Goal: Information Seeking & Learning: Learn about a topic

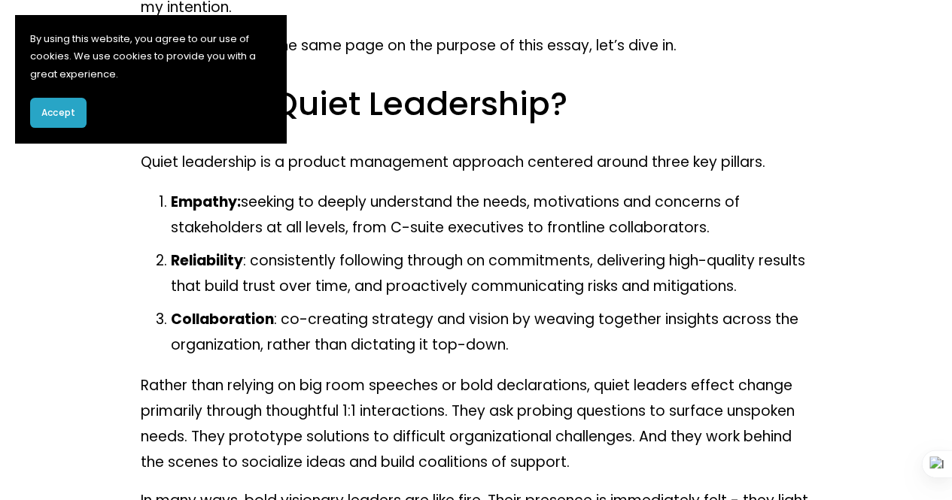
scroll to position [1390, 0]
click at [242, 308] on strong "Collaboration" at bounding box center [222, 318] width 103 height 20
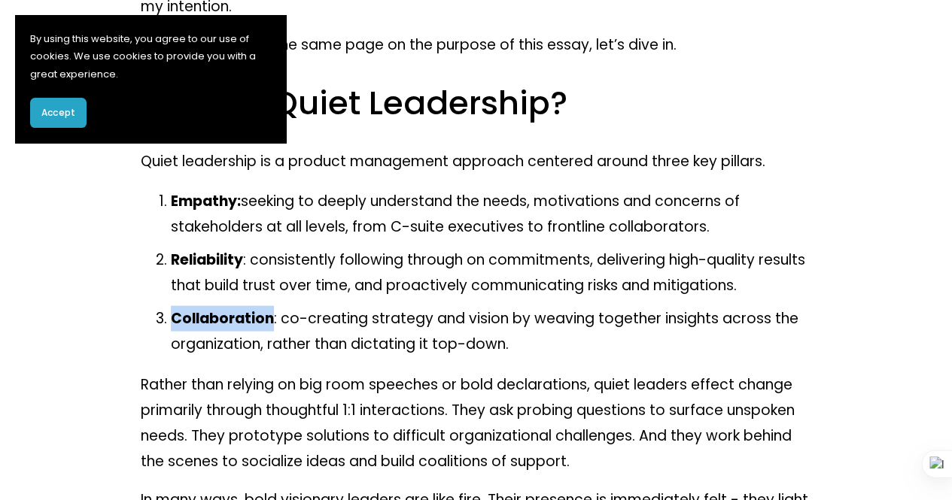
click at [242, 308] on strong "Collaboration" at bounding box center [222, 318] width 103 height 20
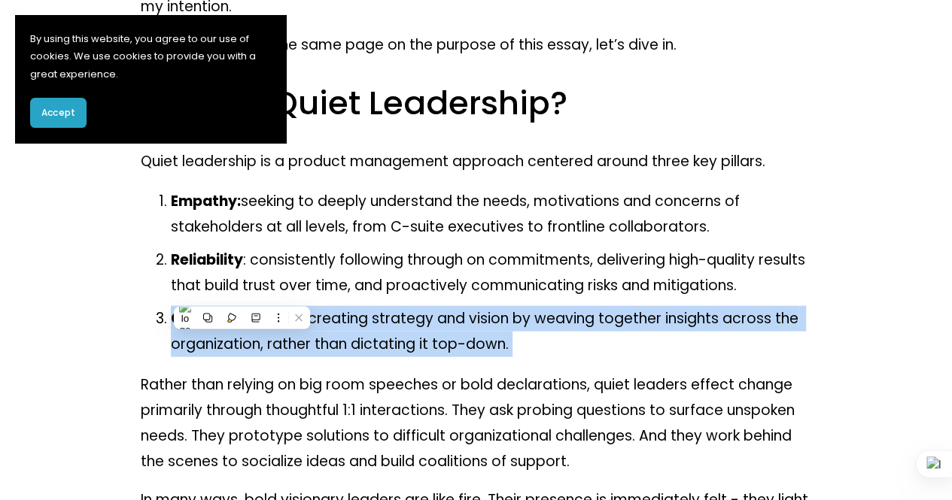
click at [242, 308] on strong "Collaboration" at bounding box center [222, 318] width 103 height 20
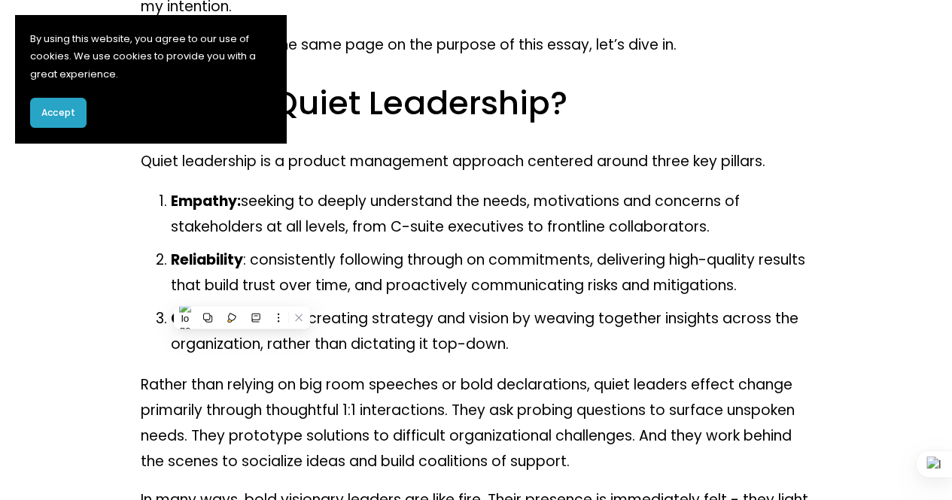
click at [354, 190] on p "Empathy: seeking to deeply understand the needs, motivations and concerns of st…" at bounding box center [491, 214] width 641 height 52
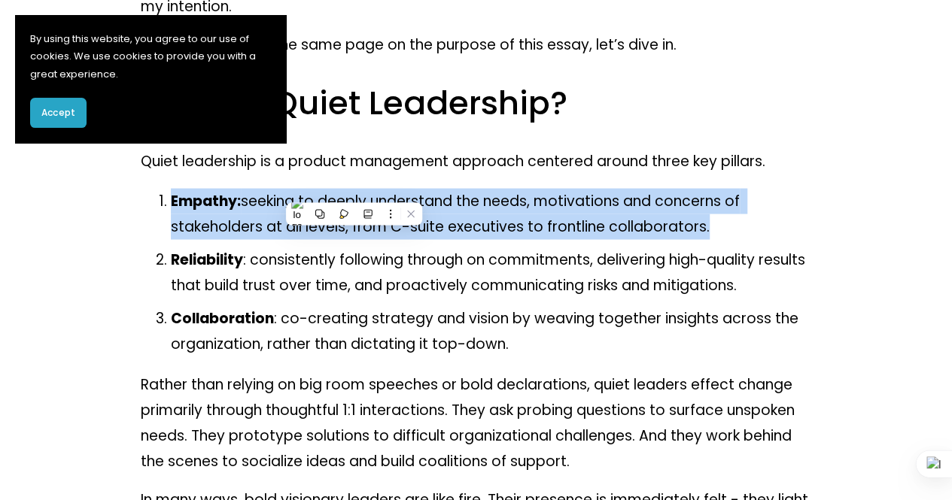
click at [354, 190] on p "Empathy: seeking to deeply understand the needs, motivations and concerns of st…" at bounding box center [491, 214] width 641 height 52
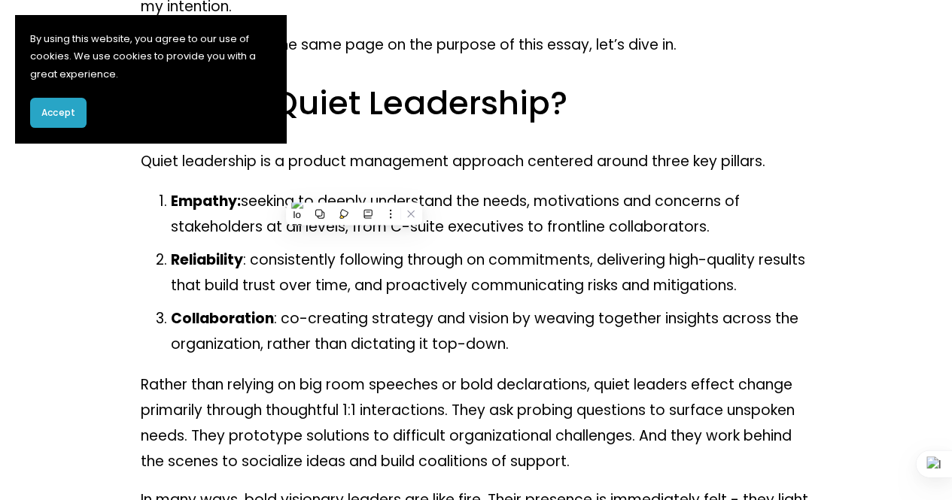
click at [221, 376] on p "Rather than relying on big room speeches or bold declarations, quiet leaders ef…" at bounding box center [476, 423] width 671 height 103
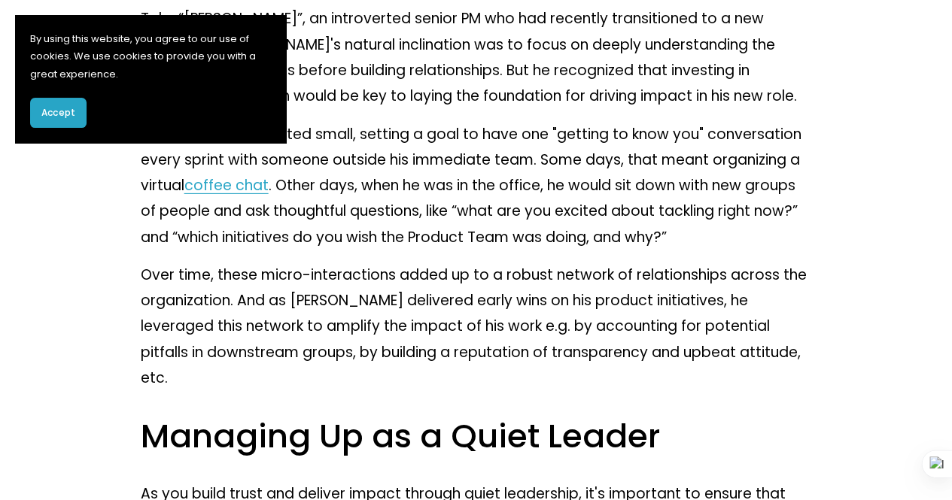
scroll to position [8001, 0]
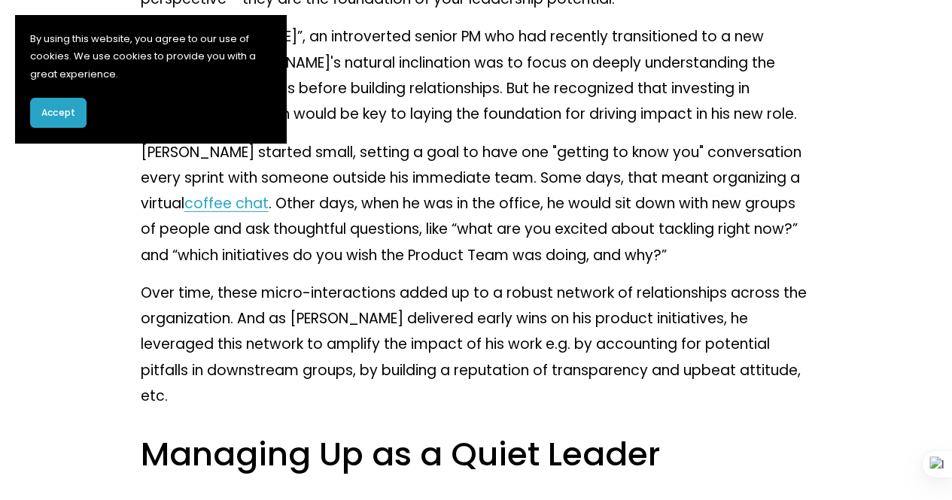
click at [290, 433] on h2 "Managing Up as a Quiet Leader" at bounding box center [476, 454] width 671 height 42
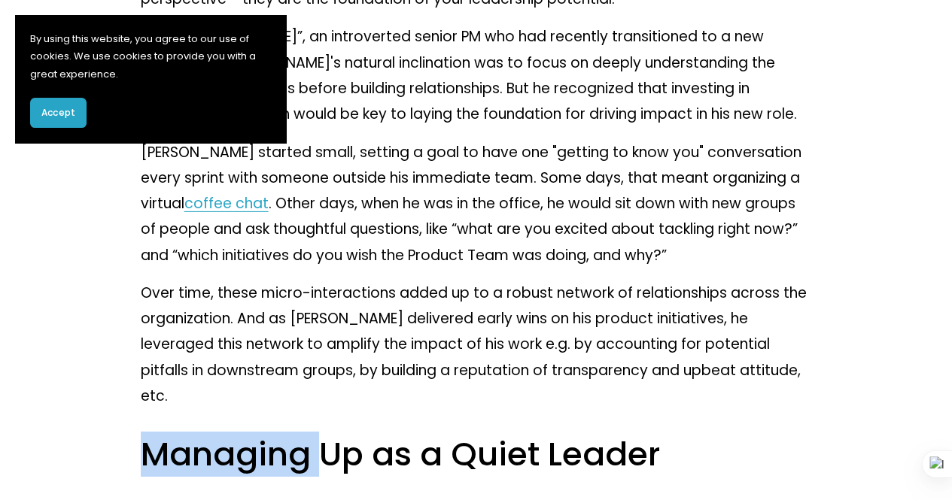
click at [290, 433] on h2 "Managing Up as a Quiet Leader" at bounding box center [476, 454] width 671 height 42
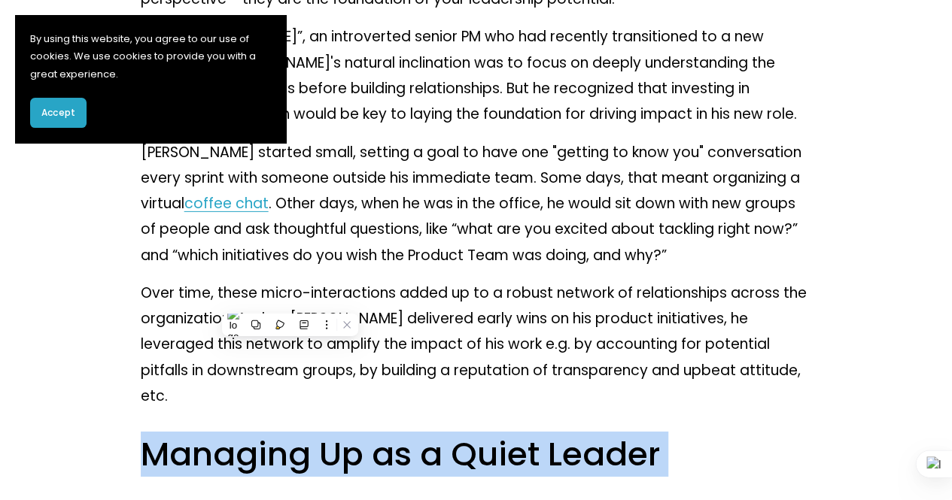
click at [290, 433] on h2 "Managing Up as a Quiet Leader" at bounding box center [476, 454] width 671 height 42
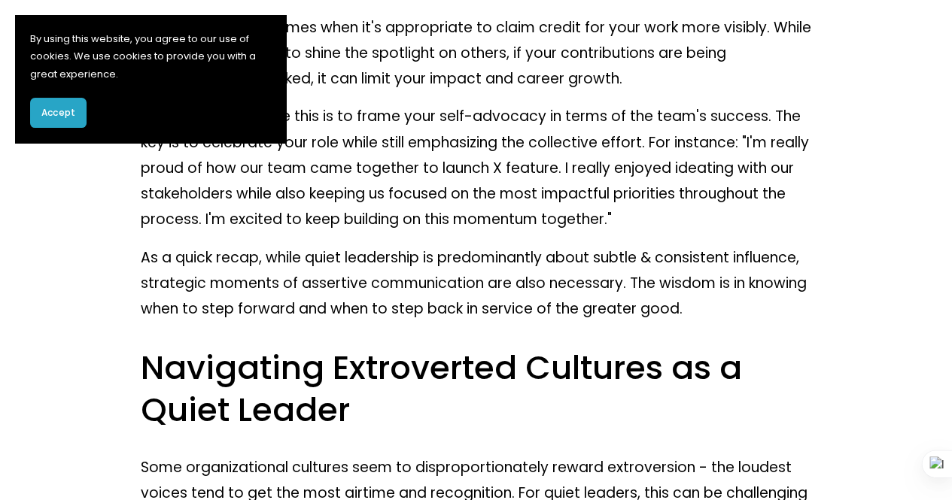
scroll to position [10677, 0]
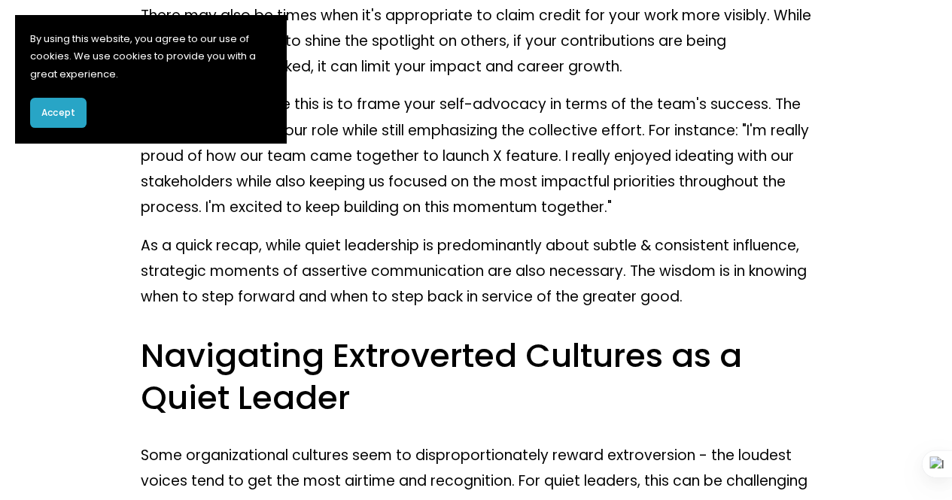
click at [266, 335] on h2 "Navigating Extroverted Cultures as a Quiet Leader" at bounding box center [476, 377] width 671 height 85
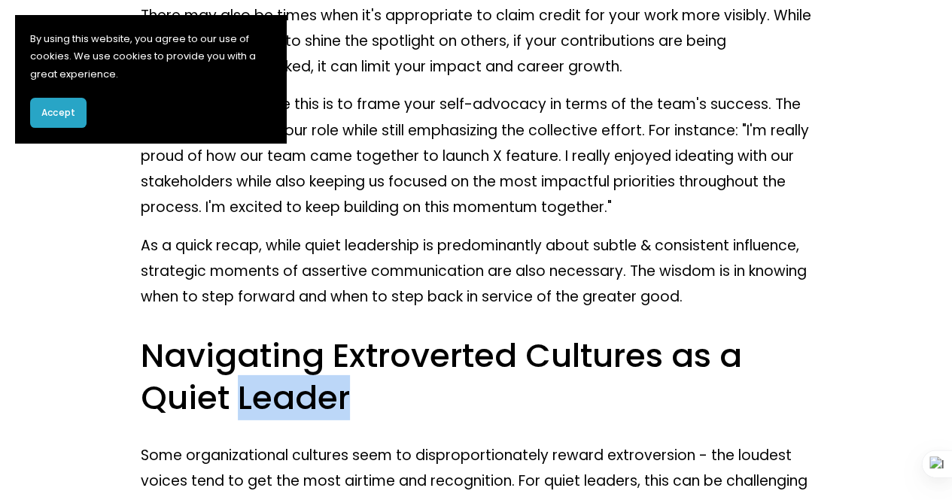
click at [266, 335] on h2 "Navigating Extroverted Cultures as a Quiet Leader" at bounding box center [476, 377] width 671 height 85
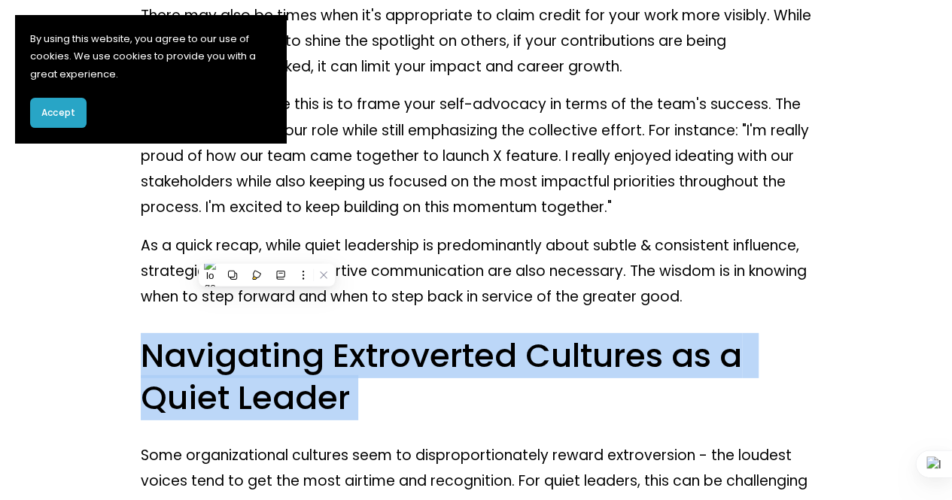
click at [266, 335] on h2 "Navigating Extroverted Cultures as a Quiet Leader" at bounding box center [476, 377] width 671 height 85
click at [208, 335] on h2 "Navigating Extroverted Cultures as a Quiet Leader" at bounding box center [476, 377] width 671 height 85
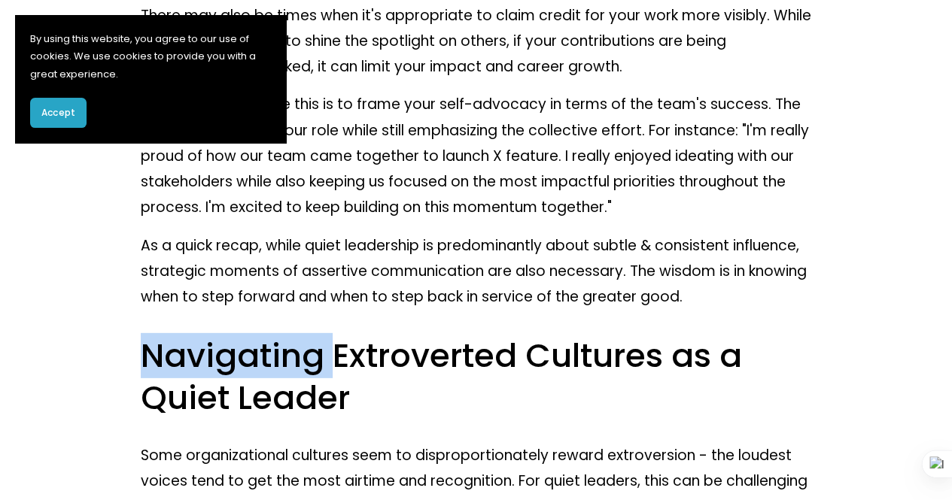
click at [208, 335] on h2 "Navigating Extroverted Cultures as a Quiet Leader" at bounding box center [476, 377] width 671 height 85
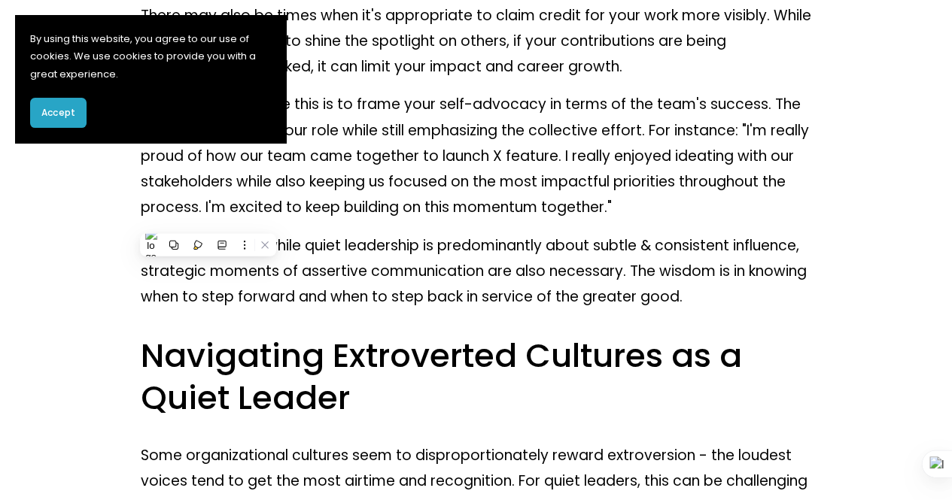
click at [182, 443] on p "Some organizational cultures seem to disproportionately reward extroversion - t…" at bounding box center [476, 481] width 671 height 77
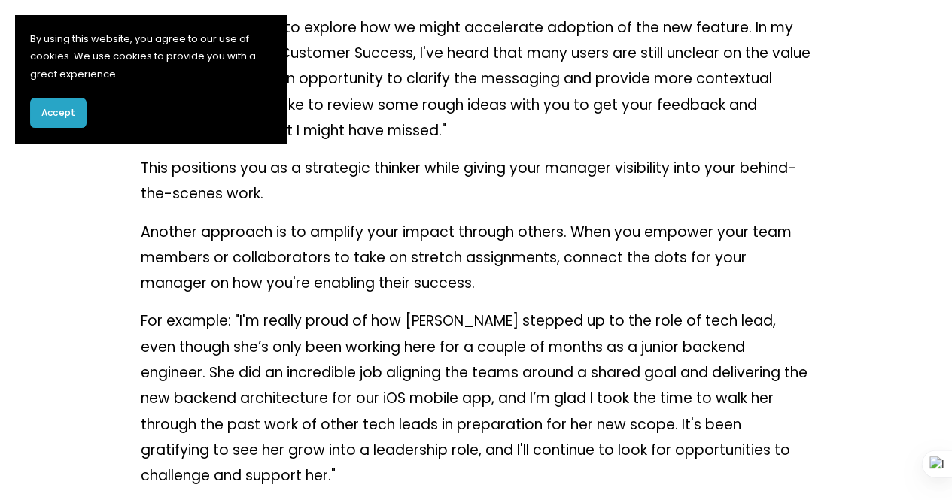
scroll to position [8702, 0]
